Goal: Check status: Check status

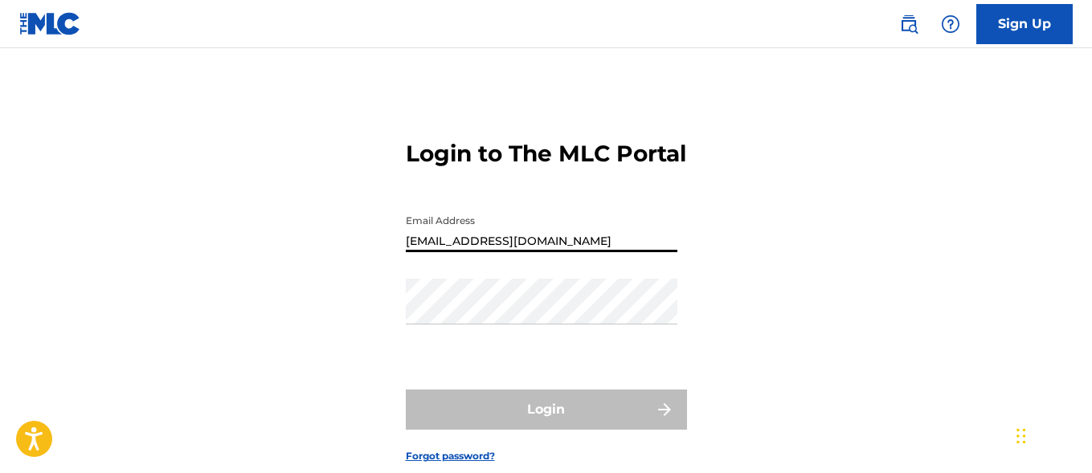
type input "[EMAIL_ADDRESS][DOMAIN_NAME]"
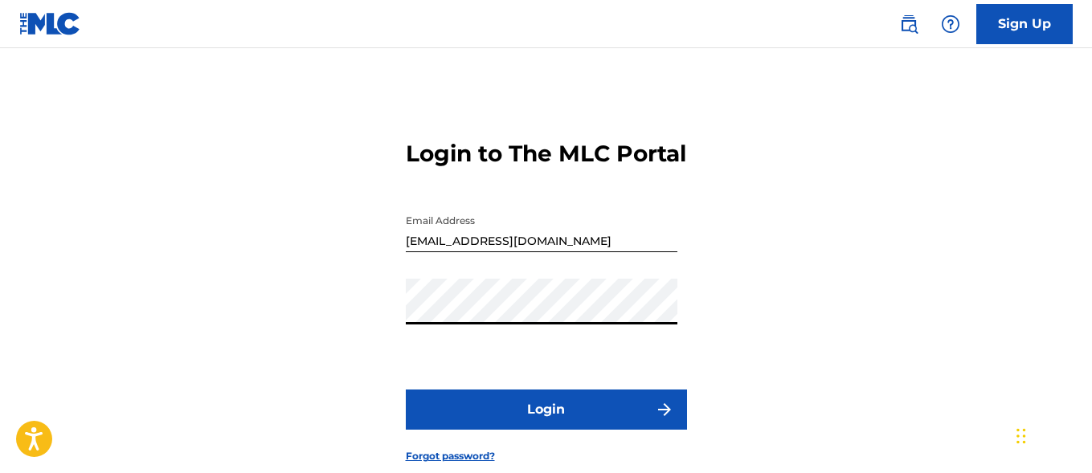
click at [546, 430] on button "Login" at bounding box center [546, 410] width 281 height 40
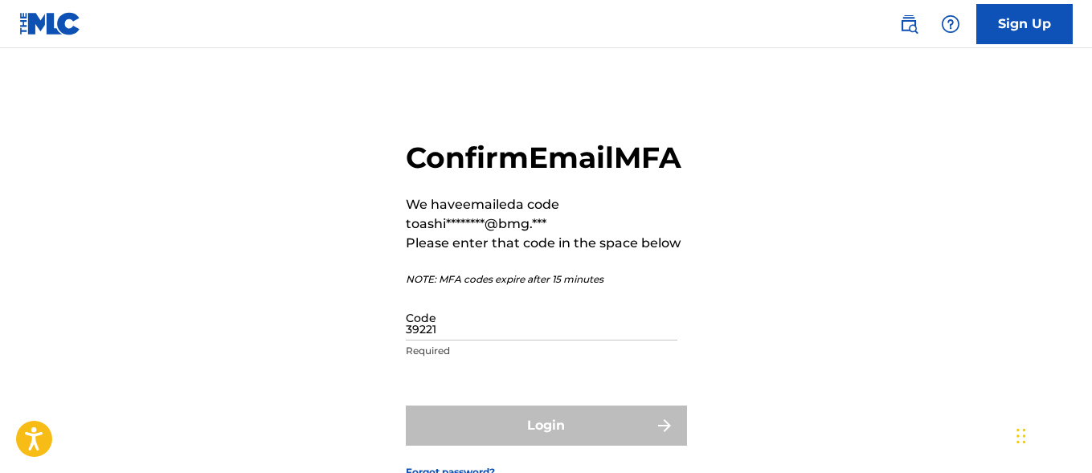
type input "392212"
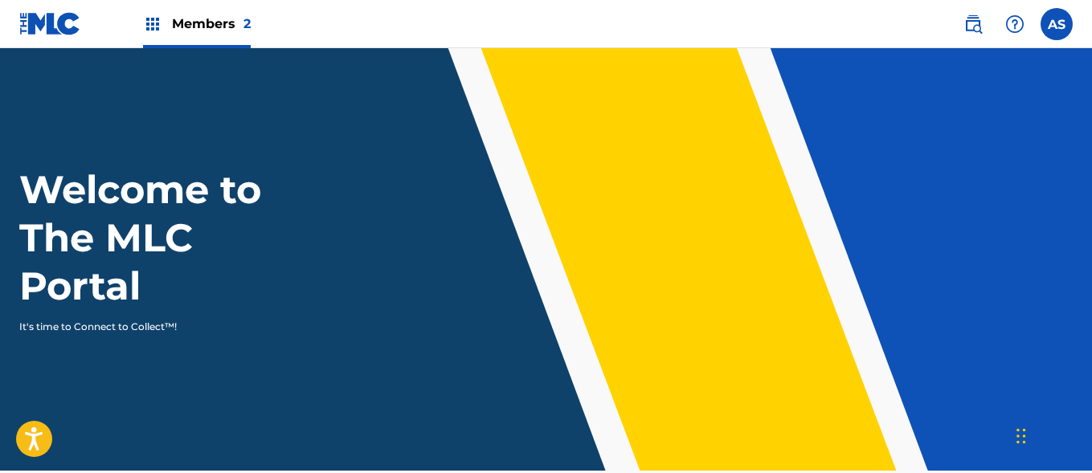
click at [153, 24] on img at bounding box center [152, 23] width 19 height 19
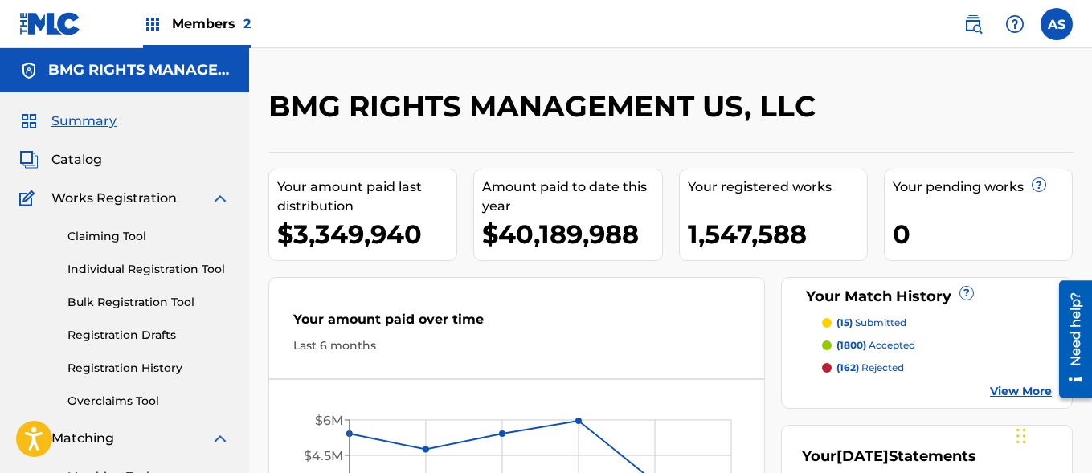
scroll to position [349, 0]
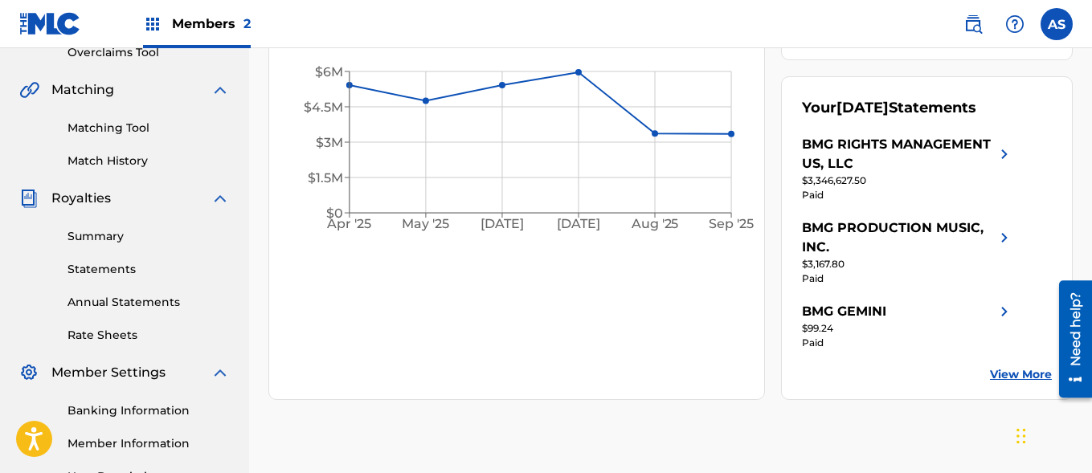
click at [149, 236] on link "Summary" at bounding box center [149, 236] width 162 height 17
